Goal: Obtain resource: Download file/media

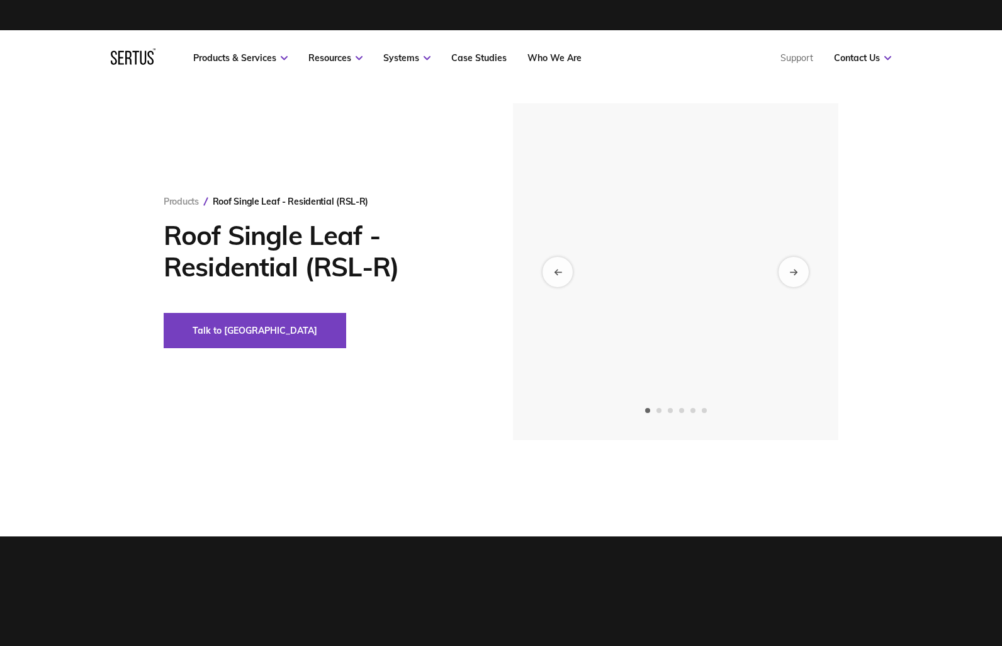
click at [285, 59] on icon at bounding box center [284, 58] width 7 height 4
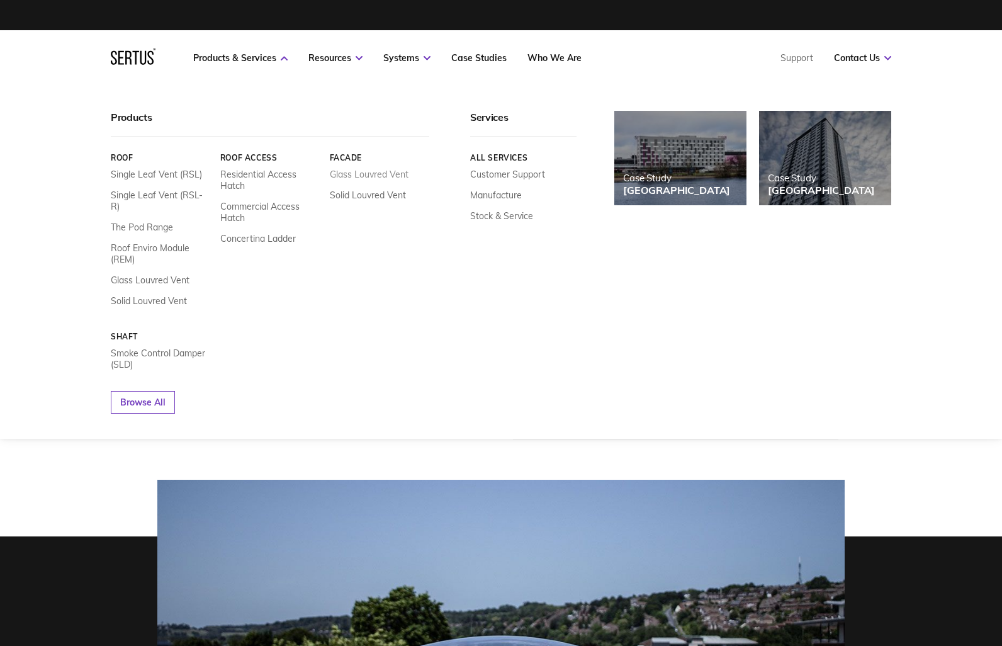
click at [364, 170] on link "Glass Louvred Vent" at bounding box center [369, 174] width 79 height 11
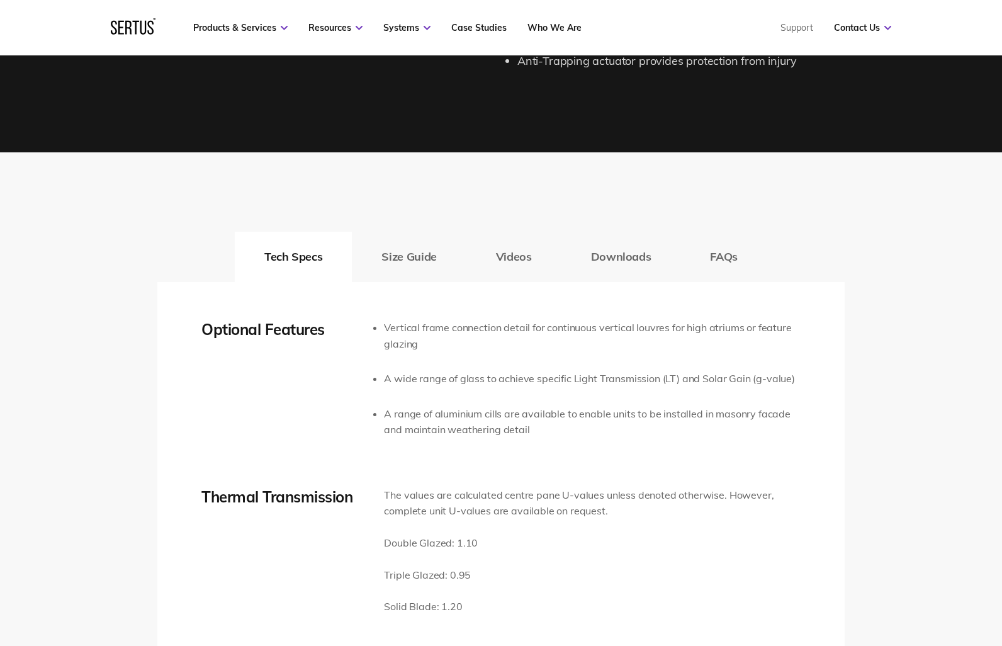
scroll to position [1922, 0]
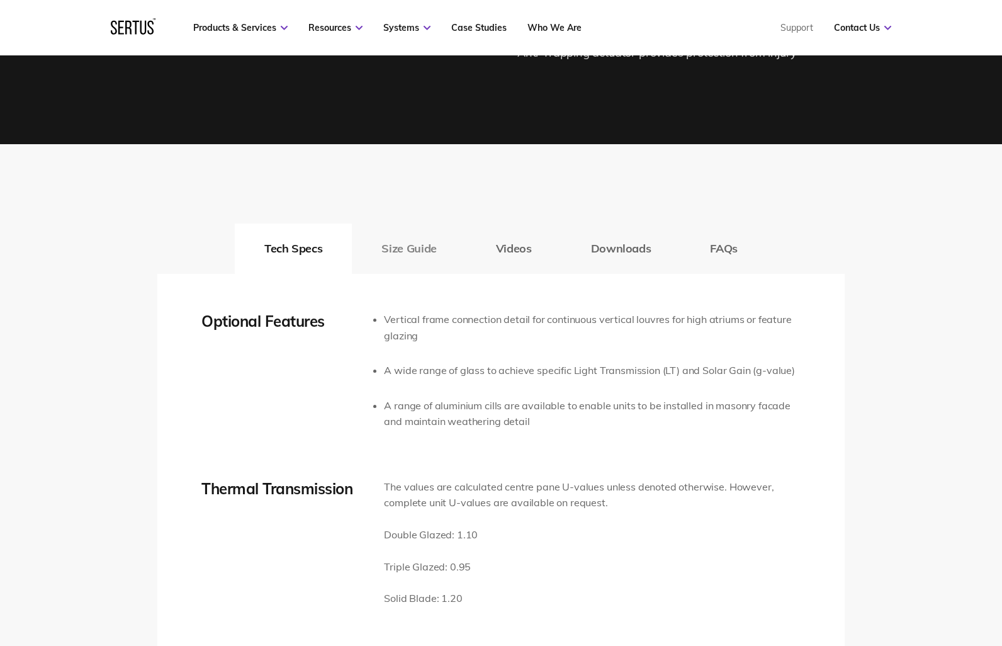
click at [420, 244] on button "Size Guide" at bounding box center [409, 249] width 114 height 50
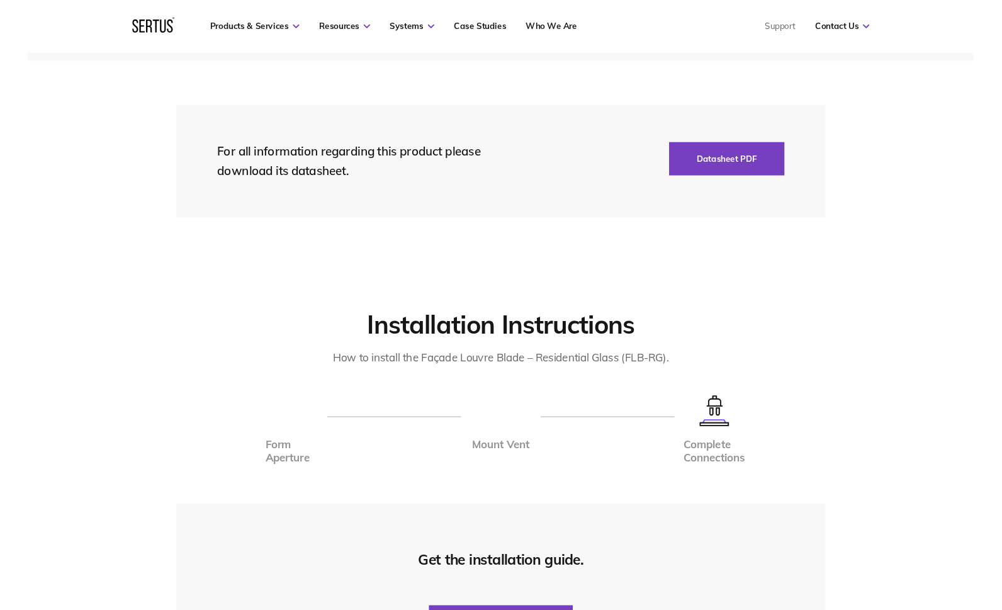
scroll to position [2347, 0]
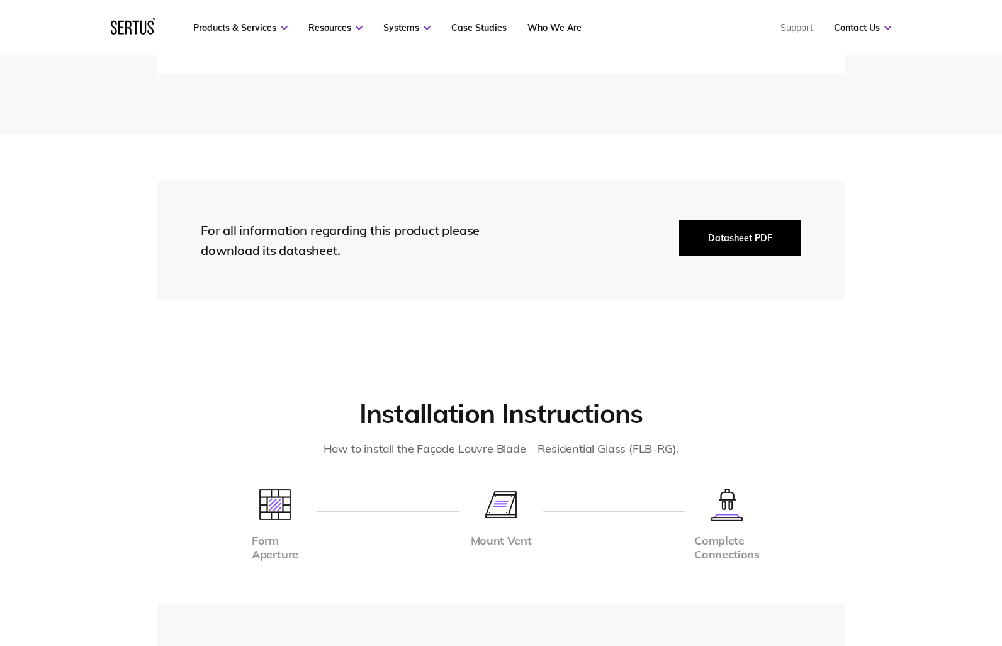
click at [720, 241] on button "Datasheet PDF" at bounding box center [740, 237] width 122 height 35
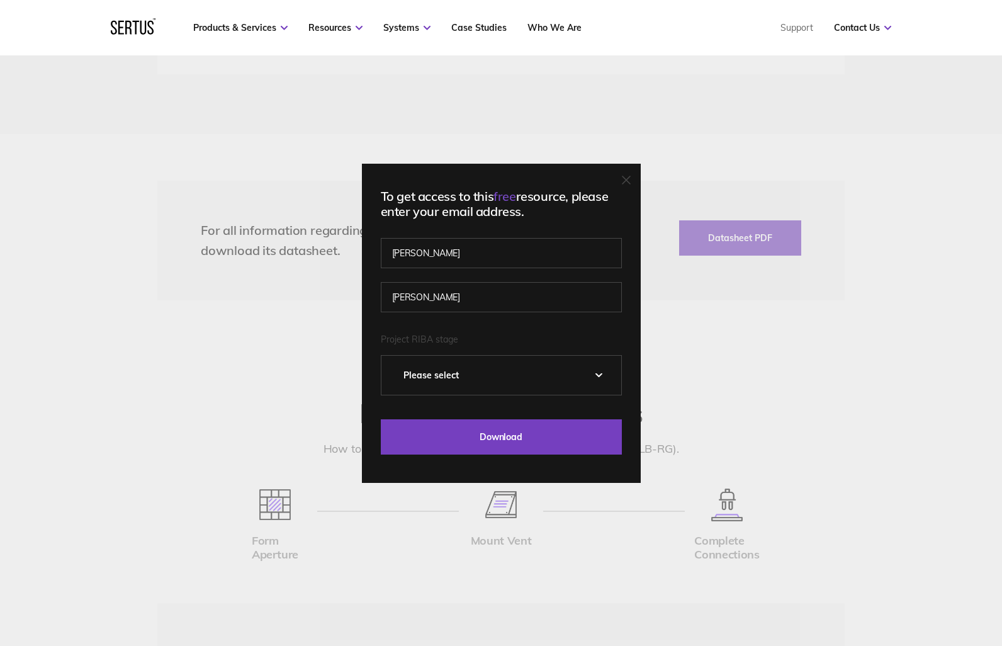
click at [475, 372] on select "Please Select 0 – Strategic Definition 1 - Preparation & Brief 2 - Concept Desi…" at bounding box center [502, 375] width 240 height 39
select select "2 - Concept Design"
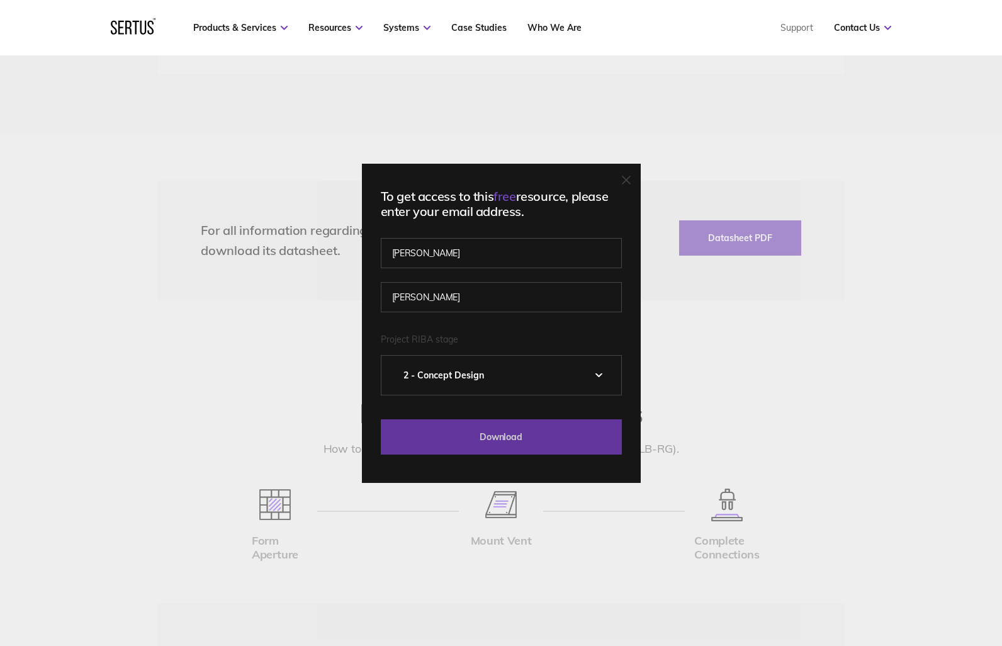
click at [521, 439] on input "Download" at bounding box center [501, 436] width 241 height 35
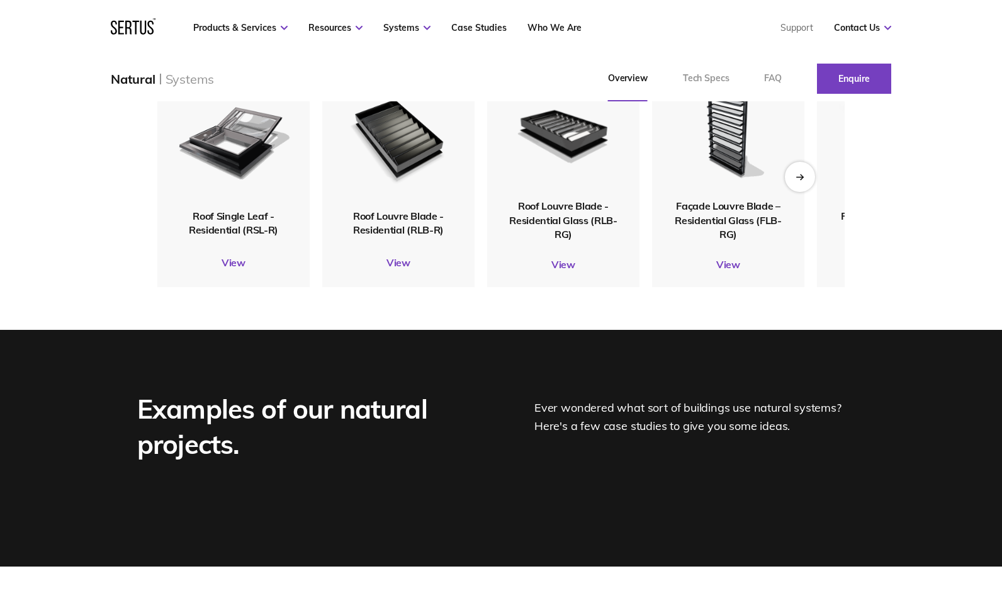
scroll to position [1644, 0]
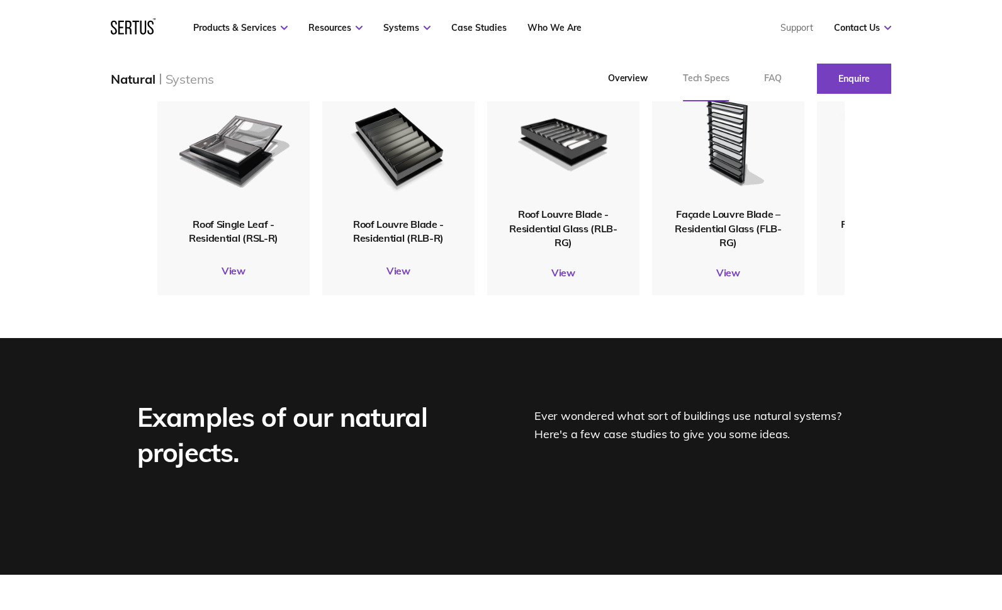
click at [709, 77] on link "Tech Specs" at bounding box center [707, 78] width 82 height 45
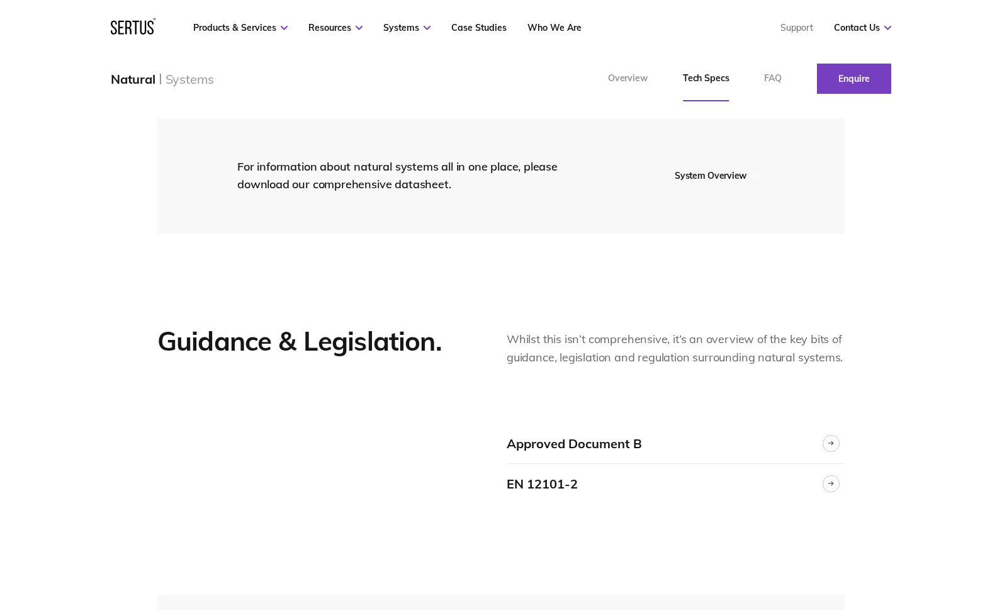
scroll to position [1942, 0]
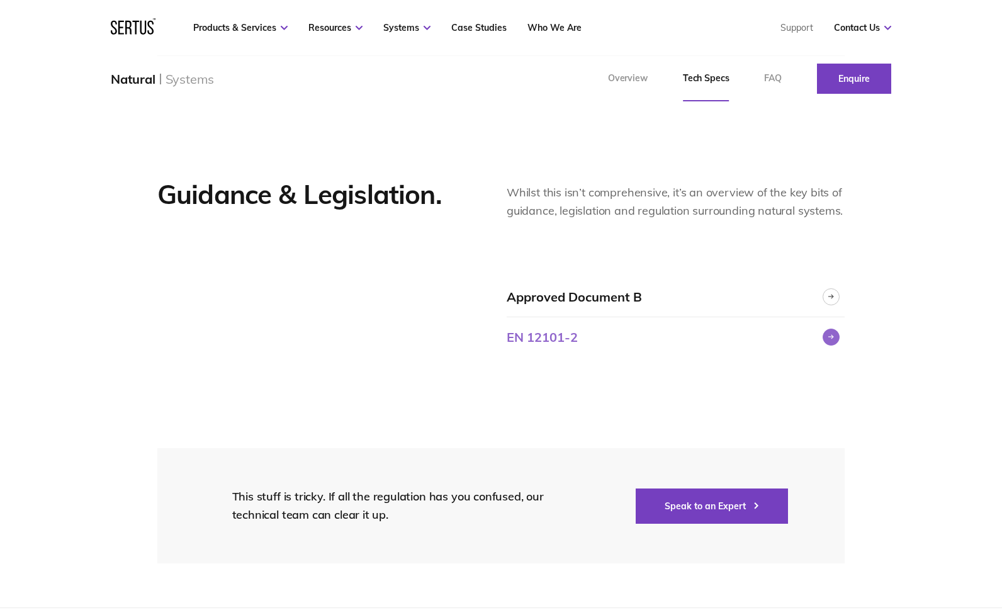
click at [829, 336] on icon at bounding box center [832, 336] width 6 height 5
